Goal: Find specific page/section: Find specific page/section

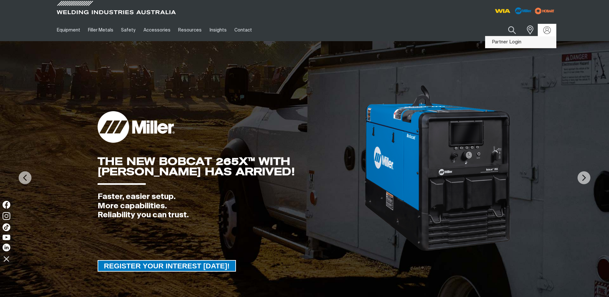
click at [509, 41] on link "Partner Login" at bounding box center [520, 42] width 71 height 12
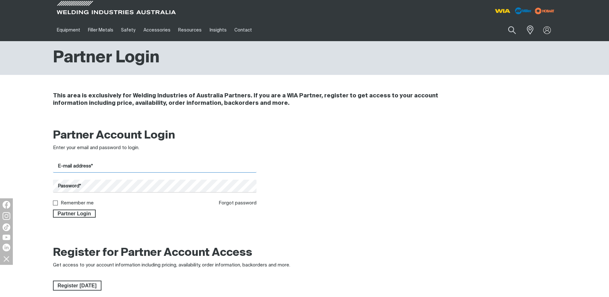
type input "[PERSON_NAME][EMAIL_ADDRESS][PERSON_NAME][DOMAIN_NAME]"
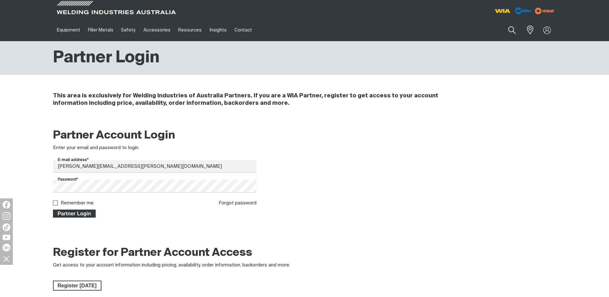
click at [78, 213] on span "Partner Login" at bounding box center [75, 213] width 42 height 8
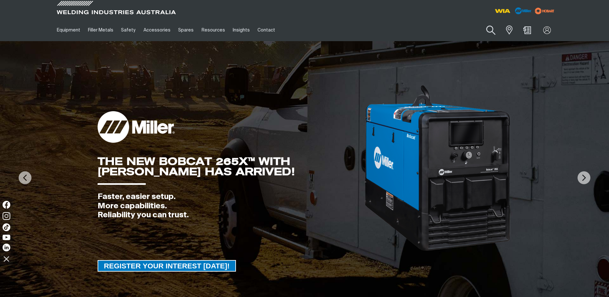
click at [490, 30] on button "Search products" at bounding box center [491, 30] width 26 height 18
click at [454, 30] on input "Search" at bounding box center [451, 30] width 99 height 14
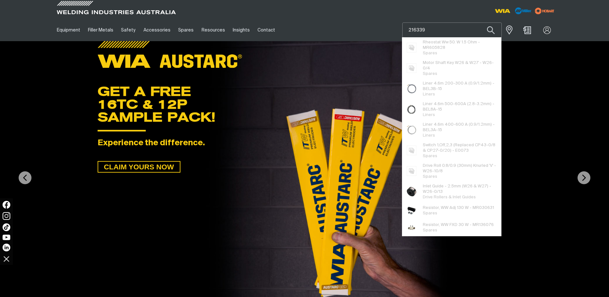
type input "216339"
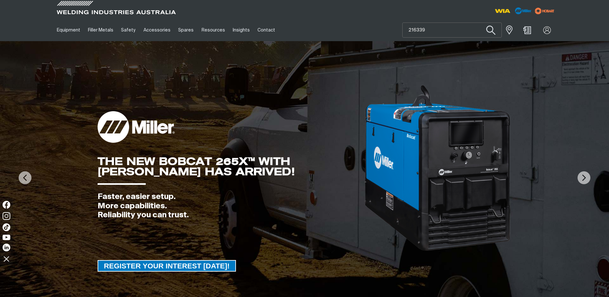
click at [491, 30] on button "Search products" at bounding box center [491, 30] width 26 height 18
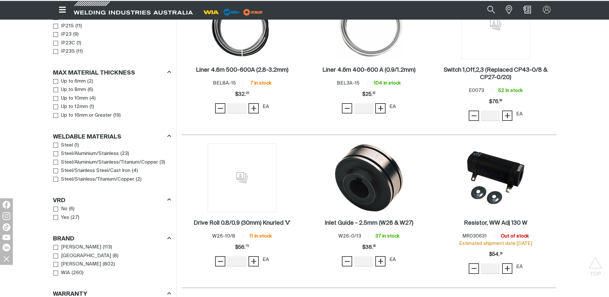
scroll to position [321, 0]
